Goal: Task Accomplishment & Management: Manage account settings

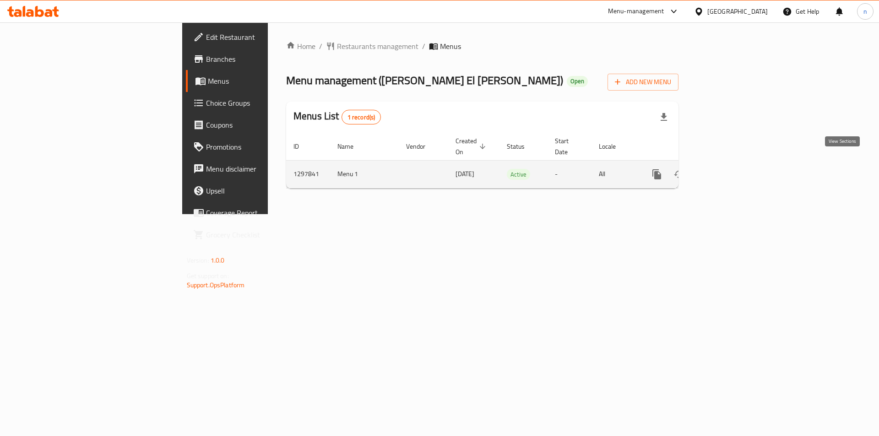
click at [734, 171] on link "enhanced table" at bounding box center [723, 174] width 22 height 22
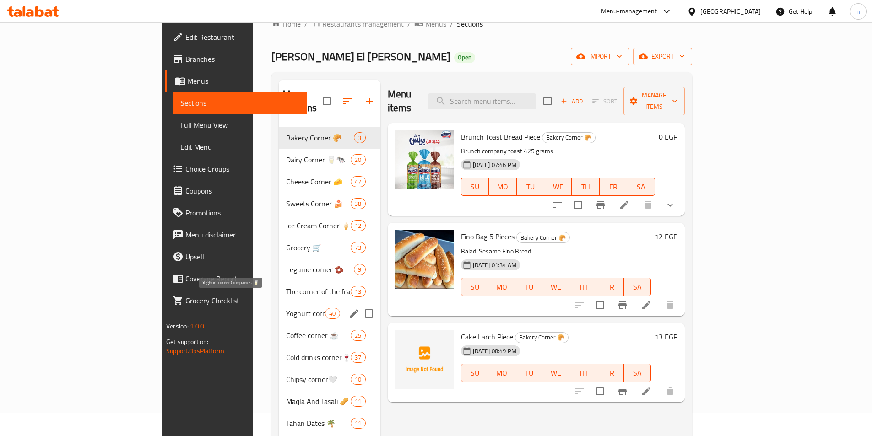
scroll to position [92, 0]
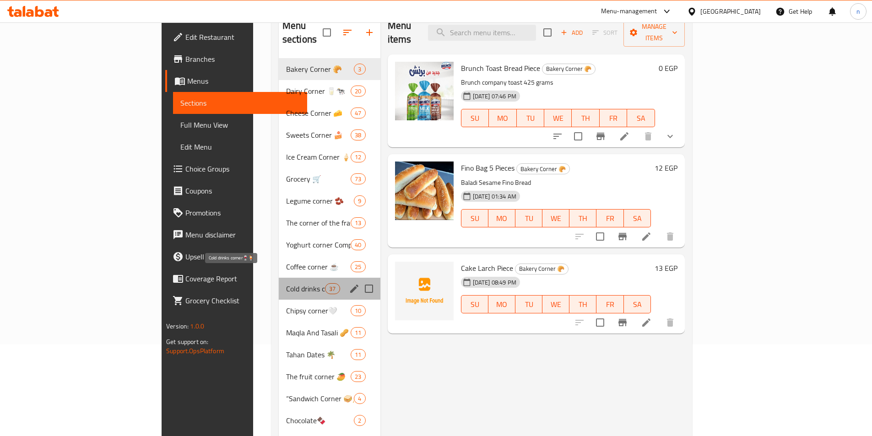
click at [286, 283] on span "Cold drinks corner🍷🍹" at bounding box center [305, 288] width 39 height 11
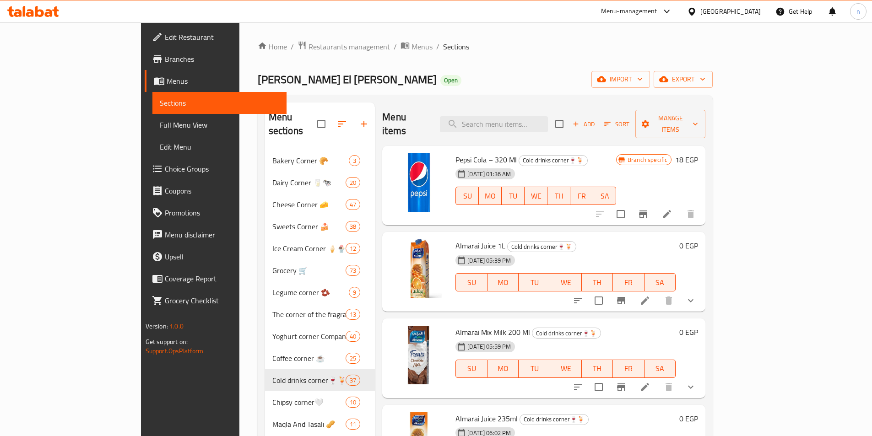
click at [650, 295] on icon at bounding box center [645, 300] width 11 height 11
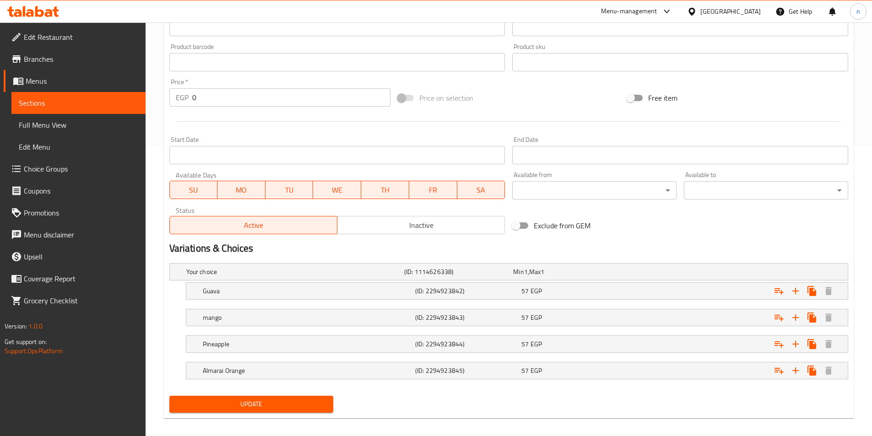
scroll to position [298, 0]
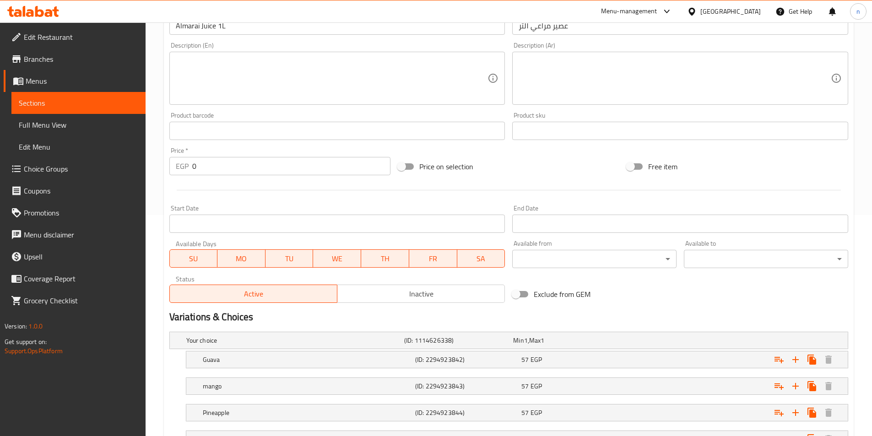
scroll to position [324, 0]
